Goal: Information Seeking & Learning: Learn about a topic

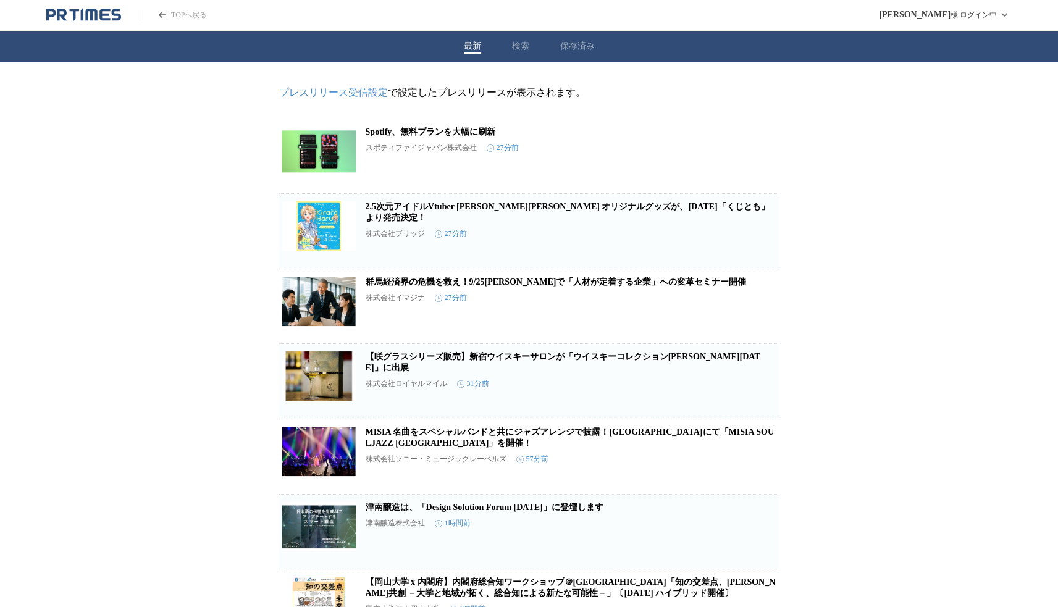
click at [531, 52] on div "最新 検索 保存済み" at bounding box center [529, 46] width 1058 height 31
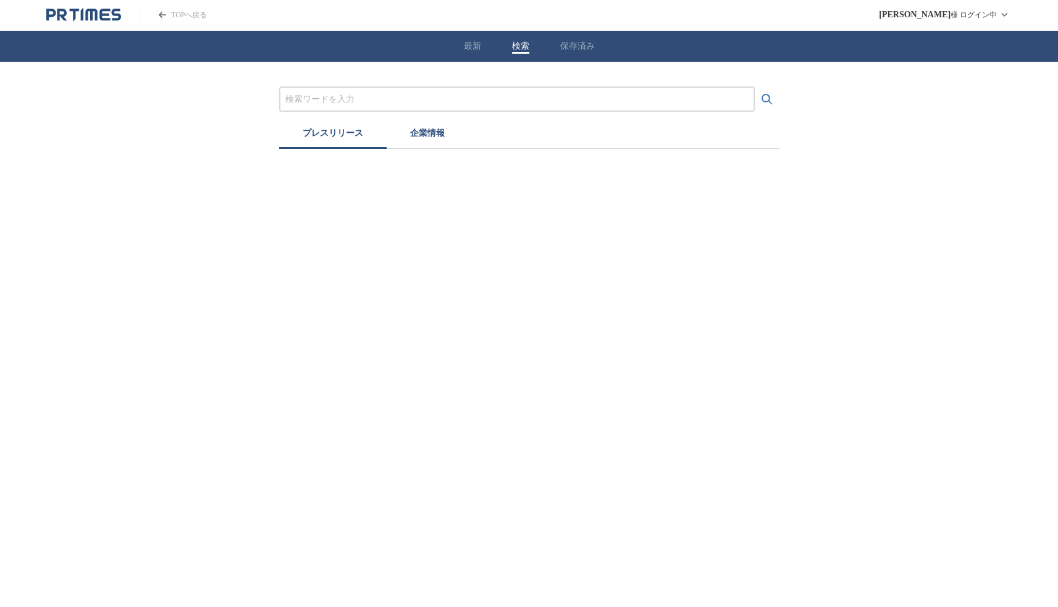
click at [520, 45] on button "検索" at bounding box center [520, 46] width 17 height 11
click at [440, 96] on input "プレスリリースおよび企業を検索する" at bounding box center [521, 100] width 463 height 14
click at [759, 87] on button "検索する" at bounding box center [771, 99] width 25 height 25
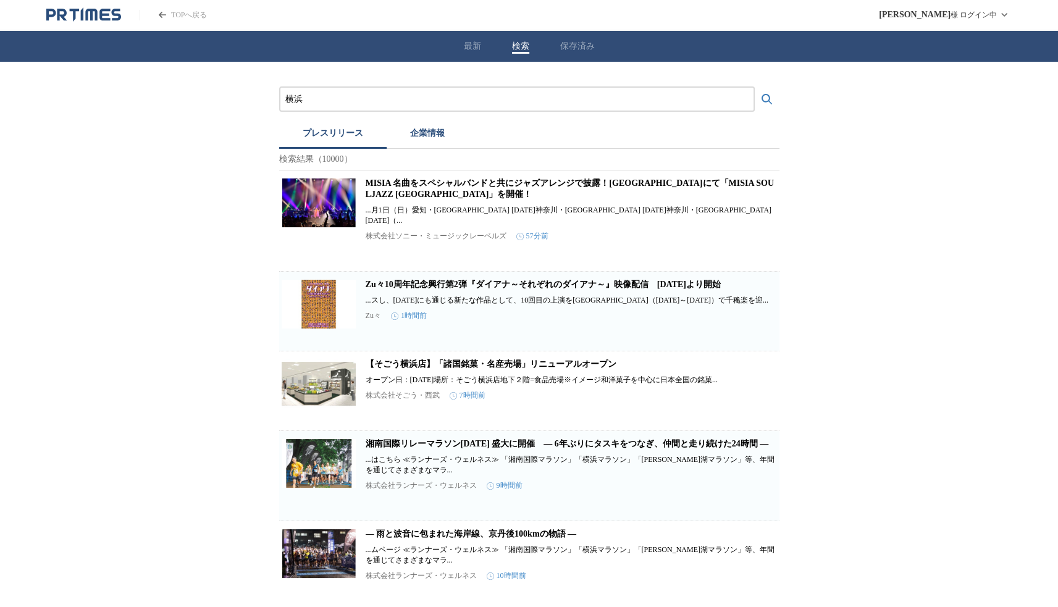
type input "横"
type input "みなとみらい"
click at [755, 87] on button "検索する" at bounding box center [767, 99] width 25 height 25
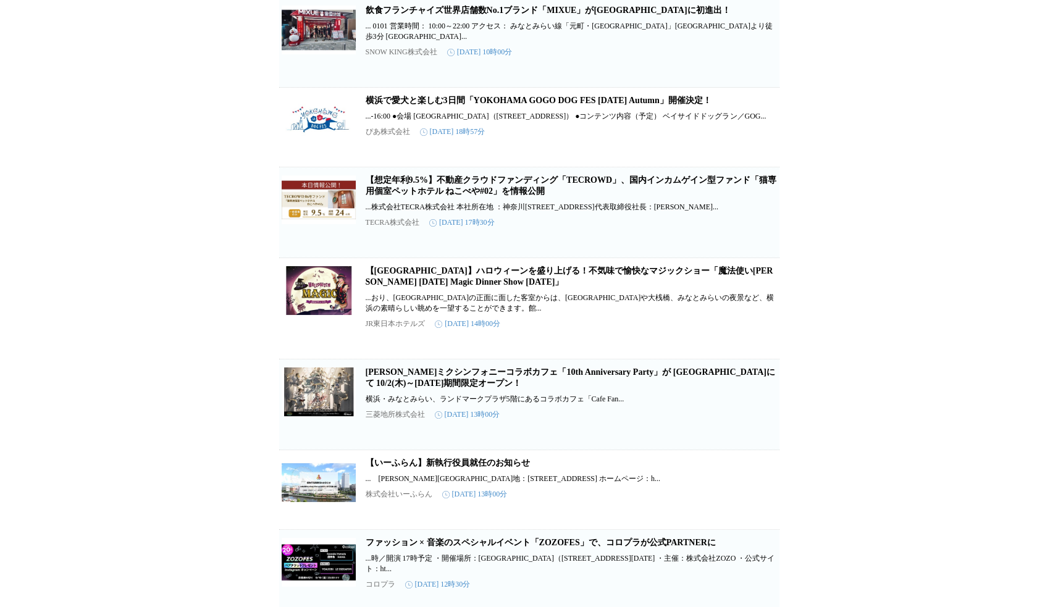
scroll to position [556, 0]
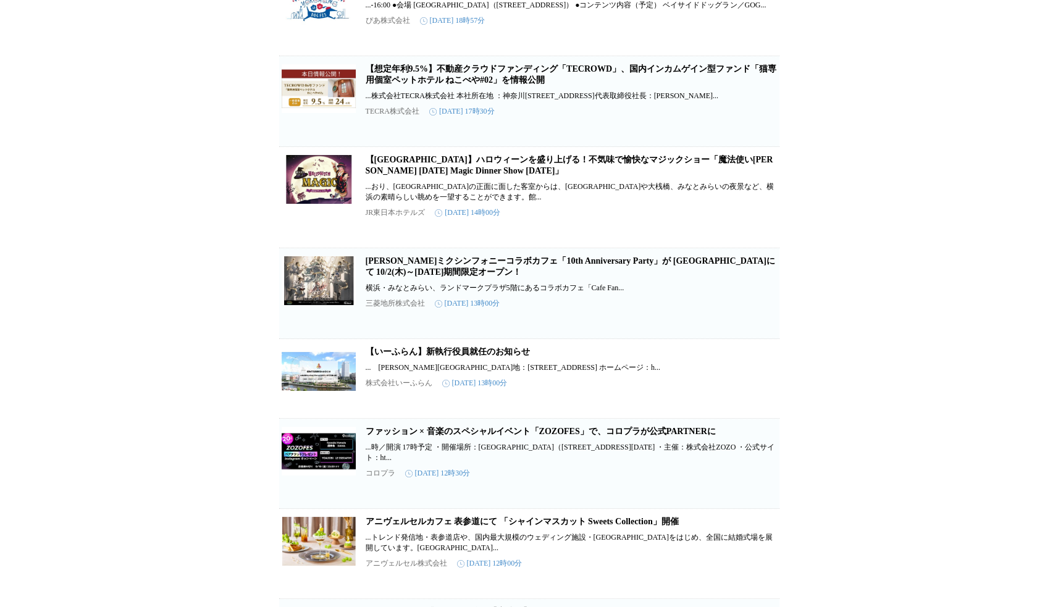
click at [455, 175] on link "【[GEOGRAPHIC_DATA]】ハロウィーンを盛り上げる！不気味で愉快なマジックショー「魔法使い[PERSON_NAME] [DATE] Magic D…" at bounding box center [570, 165] width 408 height 20
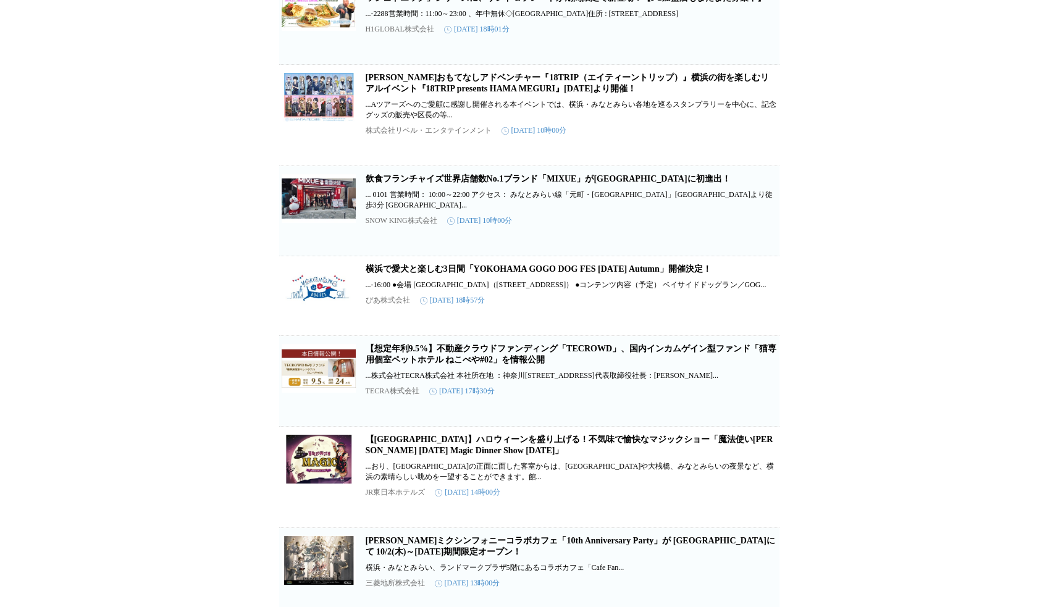
scroll to position [371, 0]
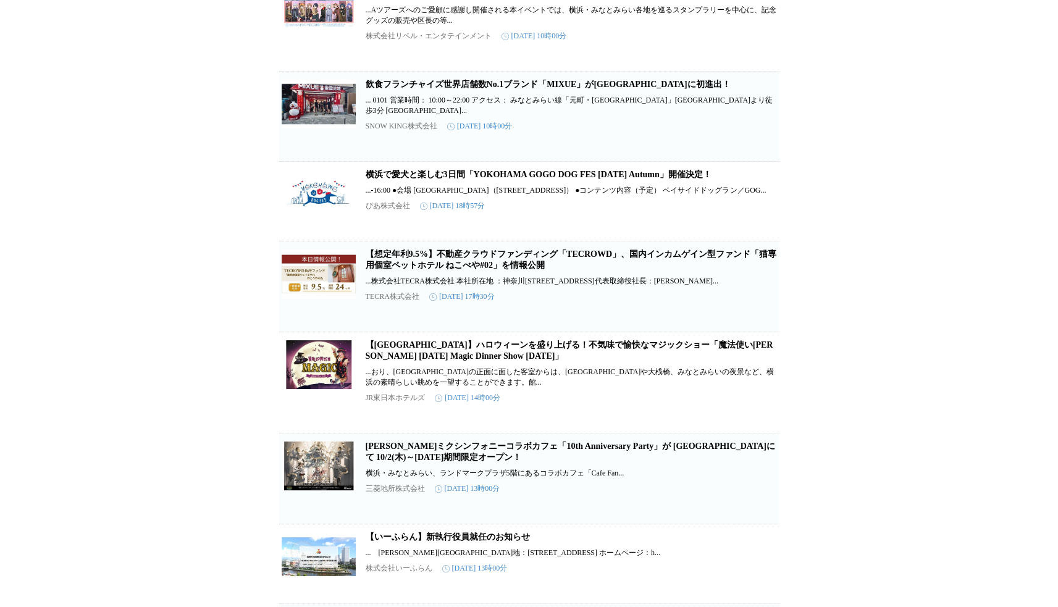
click at [435, 361] on link "【[GEOGRAPHIC_DATA]】ハロウィーンを盛り上げる！不気味で愉快なマジックショー「魔法使い[PERSON_NAME] [DATE] Magic D…" at bounding box center [570, 350] width 408 height 20
